Goal: Transaction & Acquisition: Purchase product/service

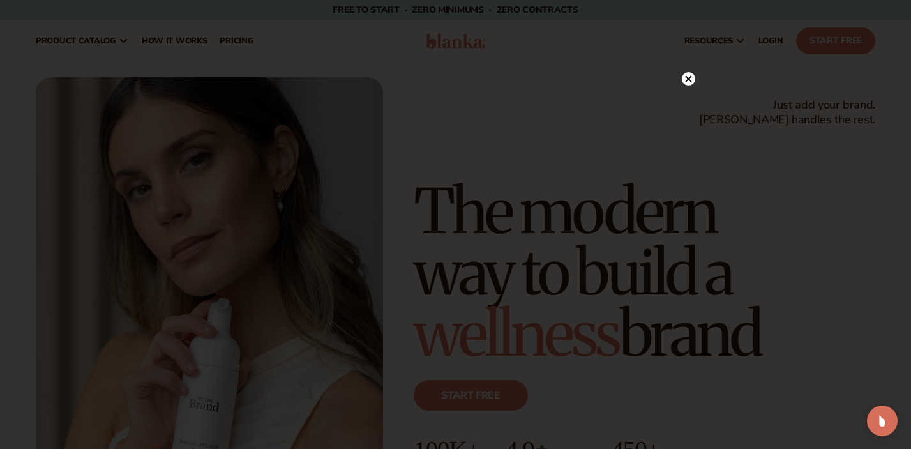
click at [686, 84] on circle at bounding box center [688, 78] width 13 height 13
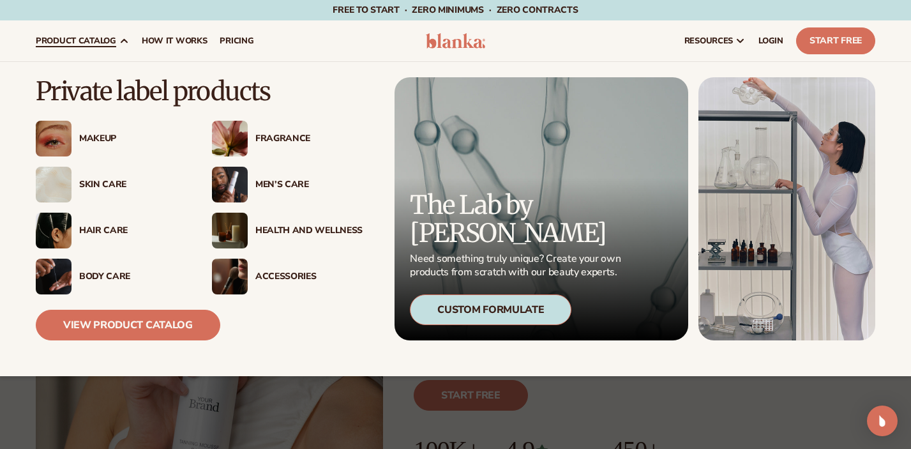
click at [99, 142] on div "Makeup" at bounding box center [132, 138] width 107 height 11
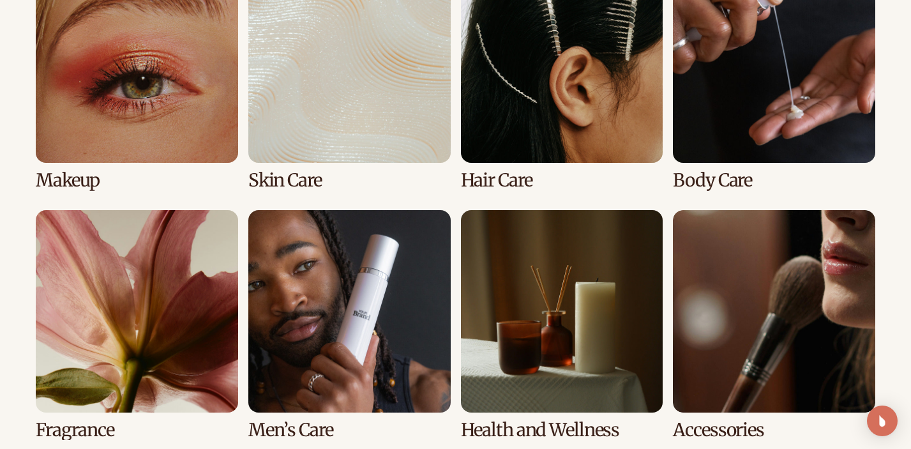
scroll to position [994, 0]
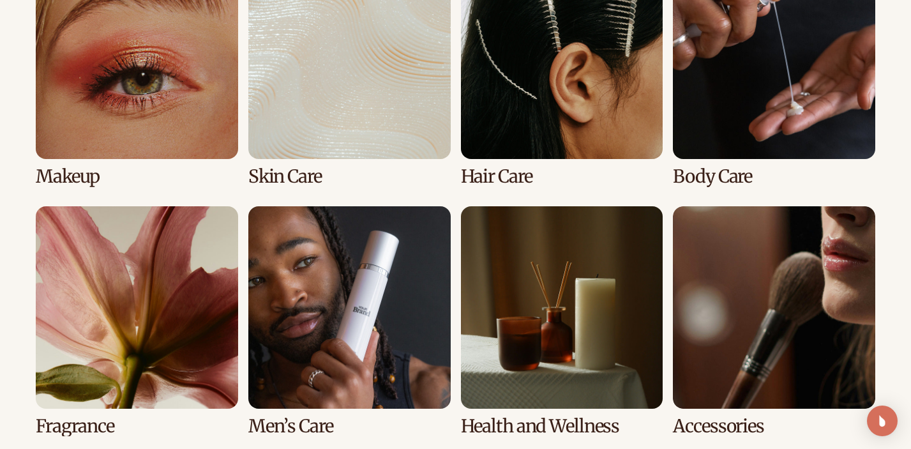
click at [174, 92] on link "1 / 8" at bounding box center [137, 72] width 202 height 230
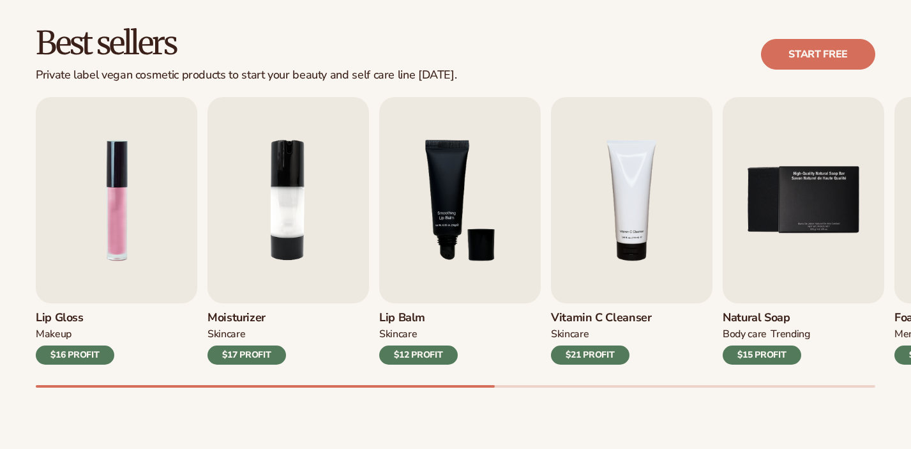
scroll to position [352, 0]
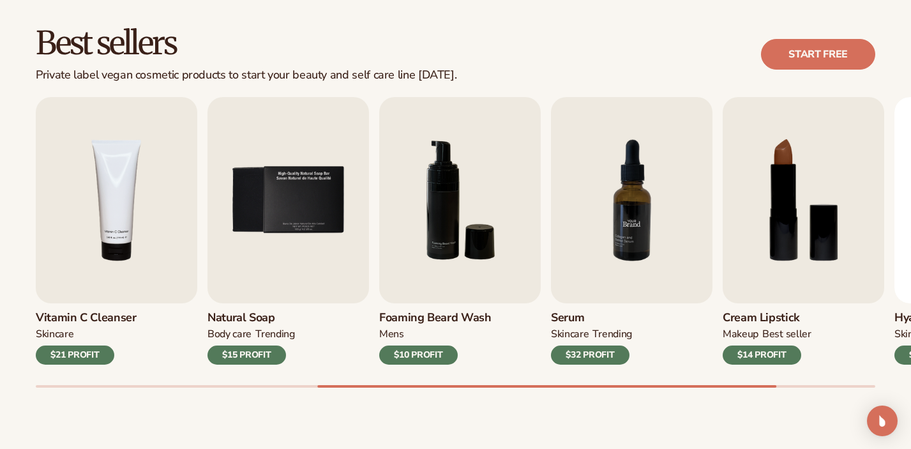
click at [644, 229] on img "7 / 9" at bounding box center [631, 200] width 161 height 206
click at [627, 199] on img "7 / 9" at bounding box center [631, 200] width 161 height 206
click at [594, 355] on div "$32 PROFIT" at bounding box center [590, 354] width 78 height 19
click at [627, 229] on img "7 / 9" at bounding box center [631, 200] width 161 height 206
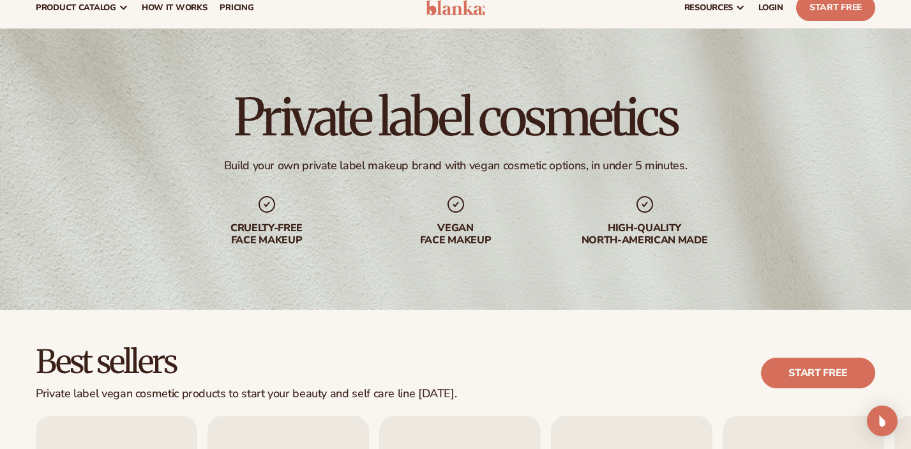
scroll to position [0, 0]
